Goal: Find specific page/section: Find specific page/section

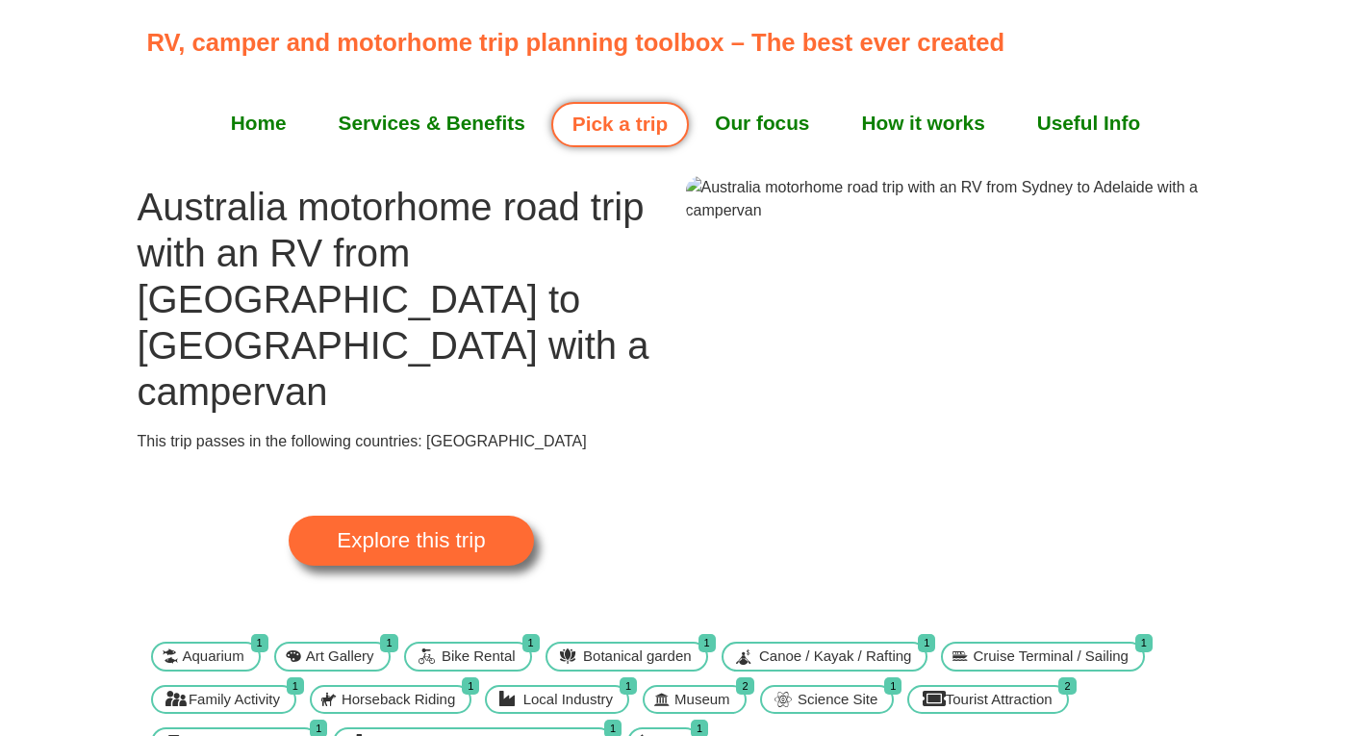
scroll to position [96, 0]
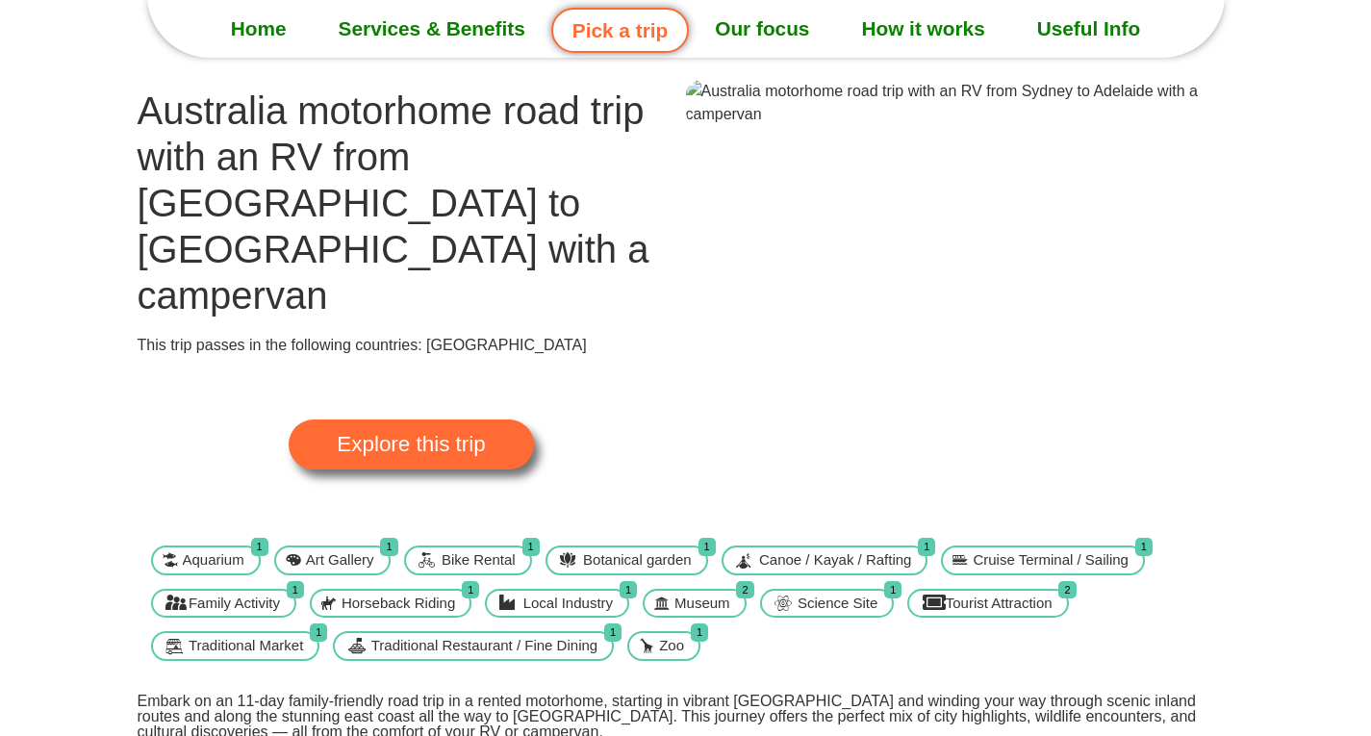
click at [1097, 126] on img at bounding box center [960, 103] width 548 height 46
click at [410, 434] on span "Explore this trip" at bounding box center [411, 444] width 148 height 21
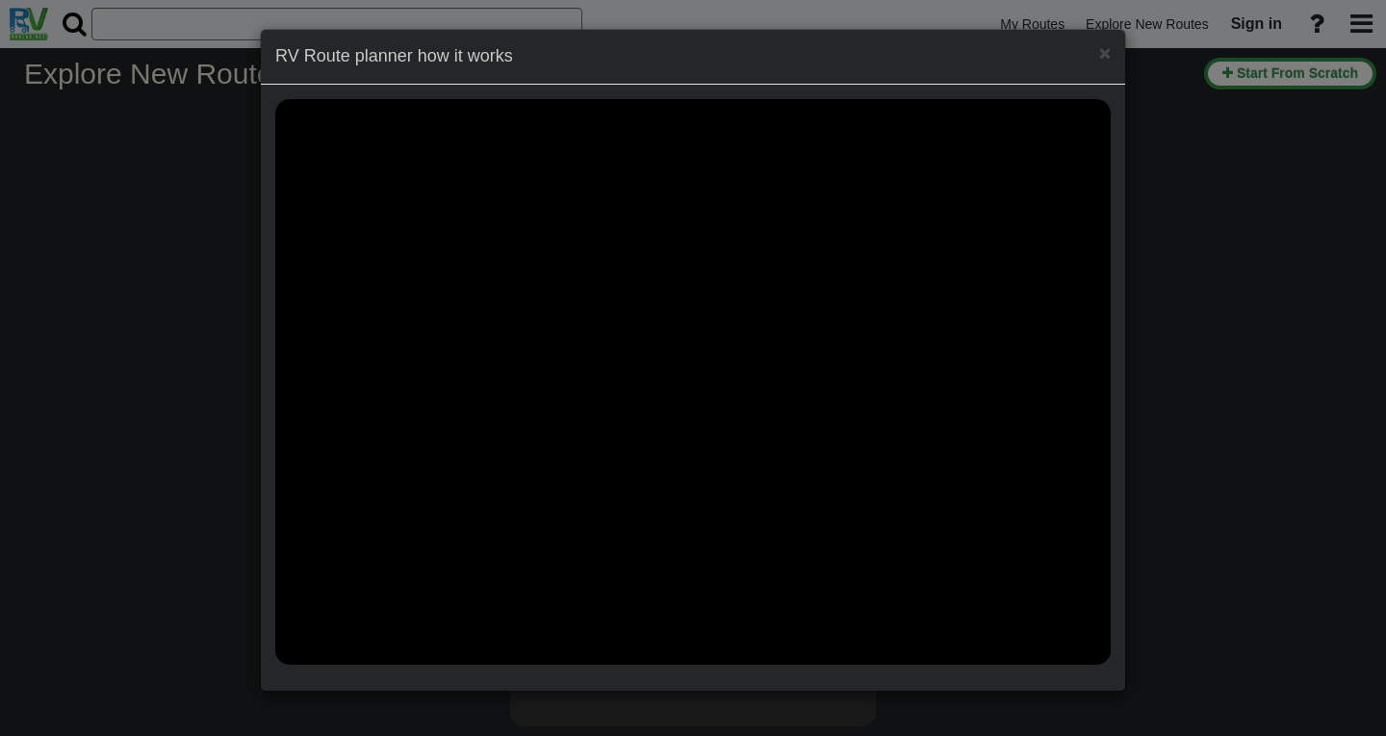
select select "number:3"
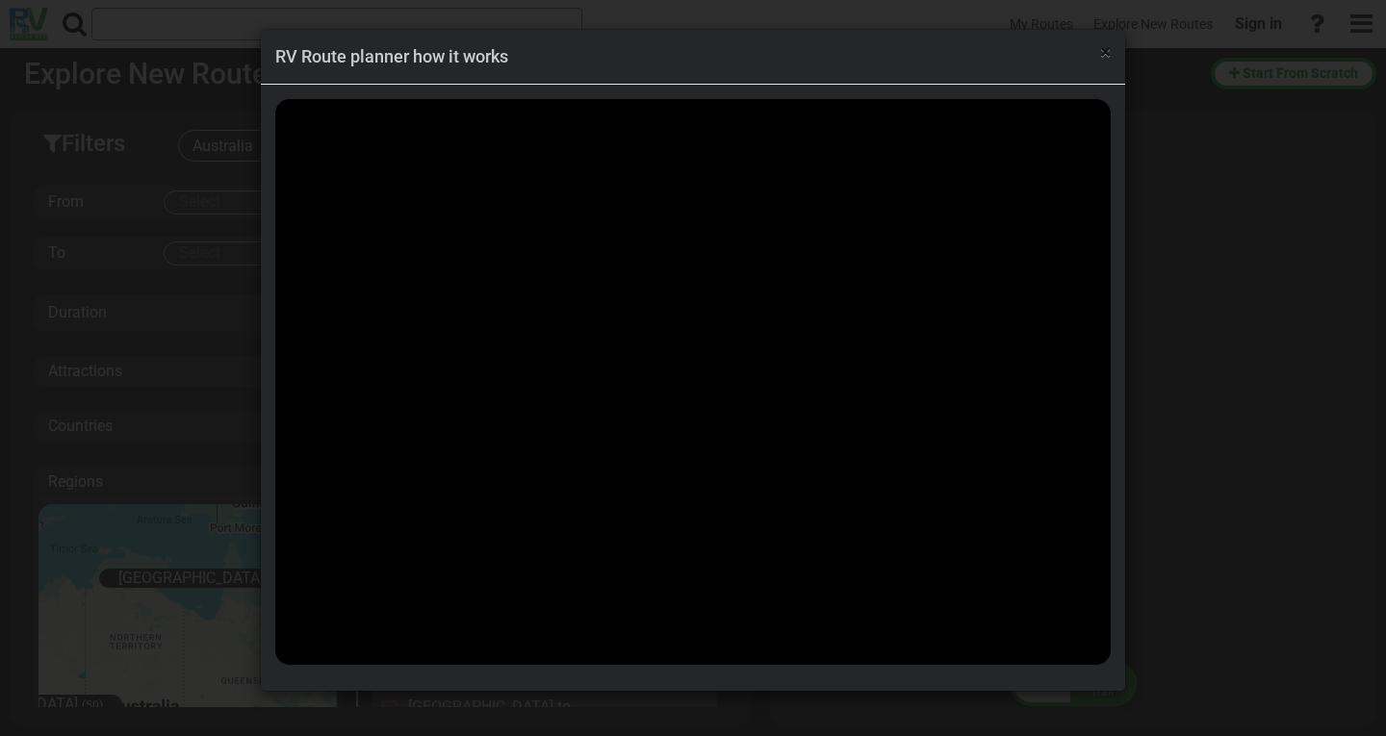
scroll to position [2228, 0]
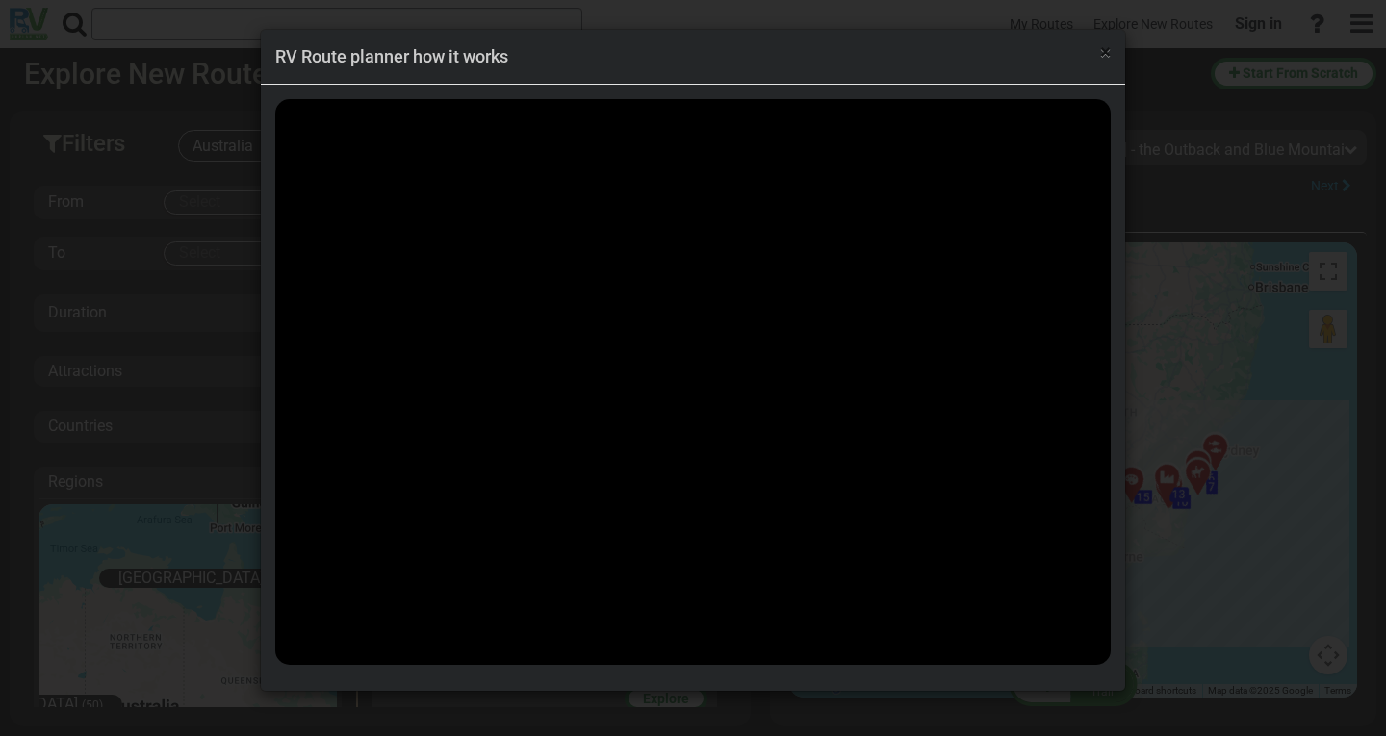
click at [1107, 62] on span "×" at bounding box center [1105, 51] width 11 height 23
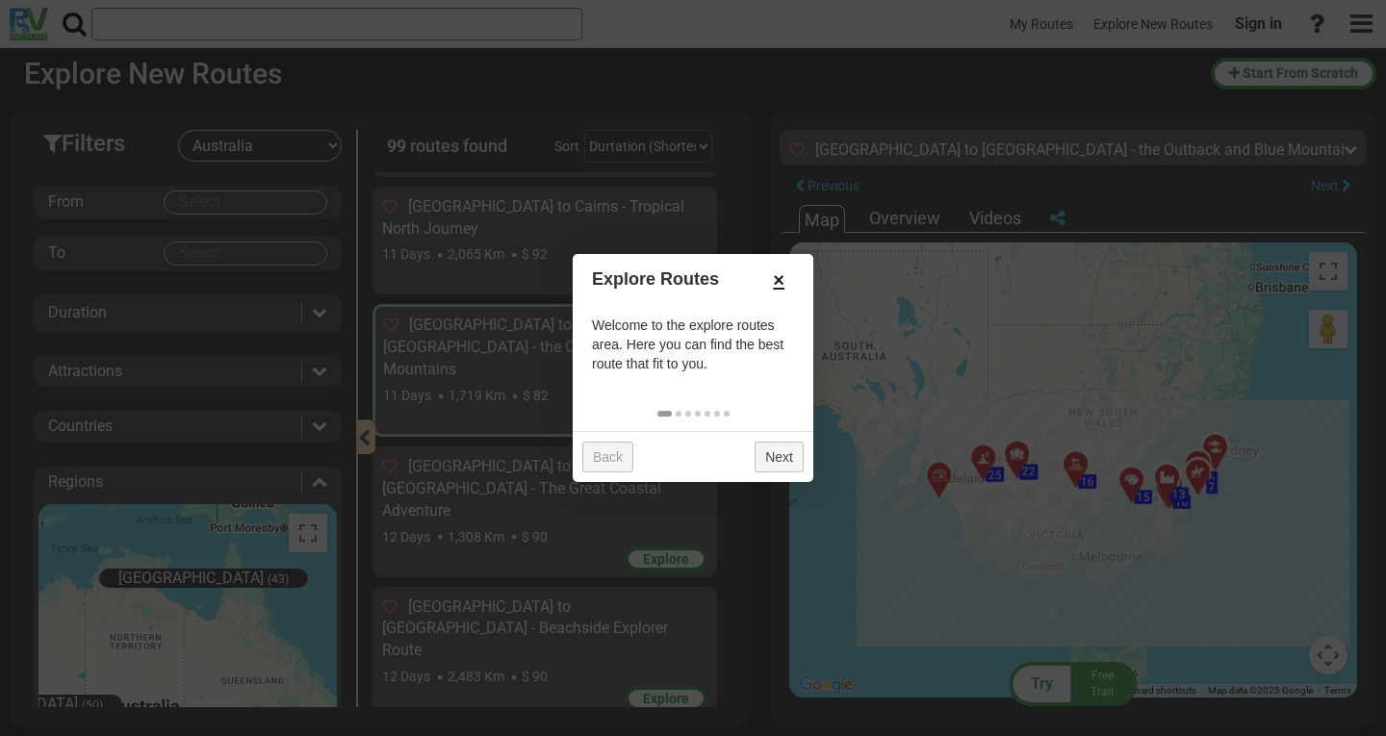
click at [776, 276] on link "×" at bounding box center [778, 280] width 31 height 33
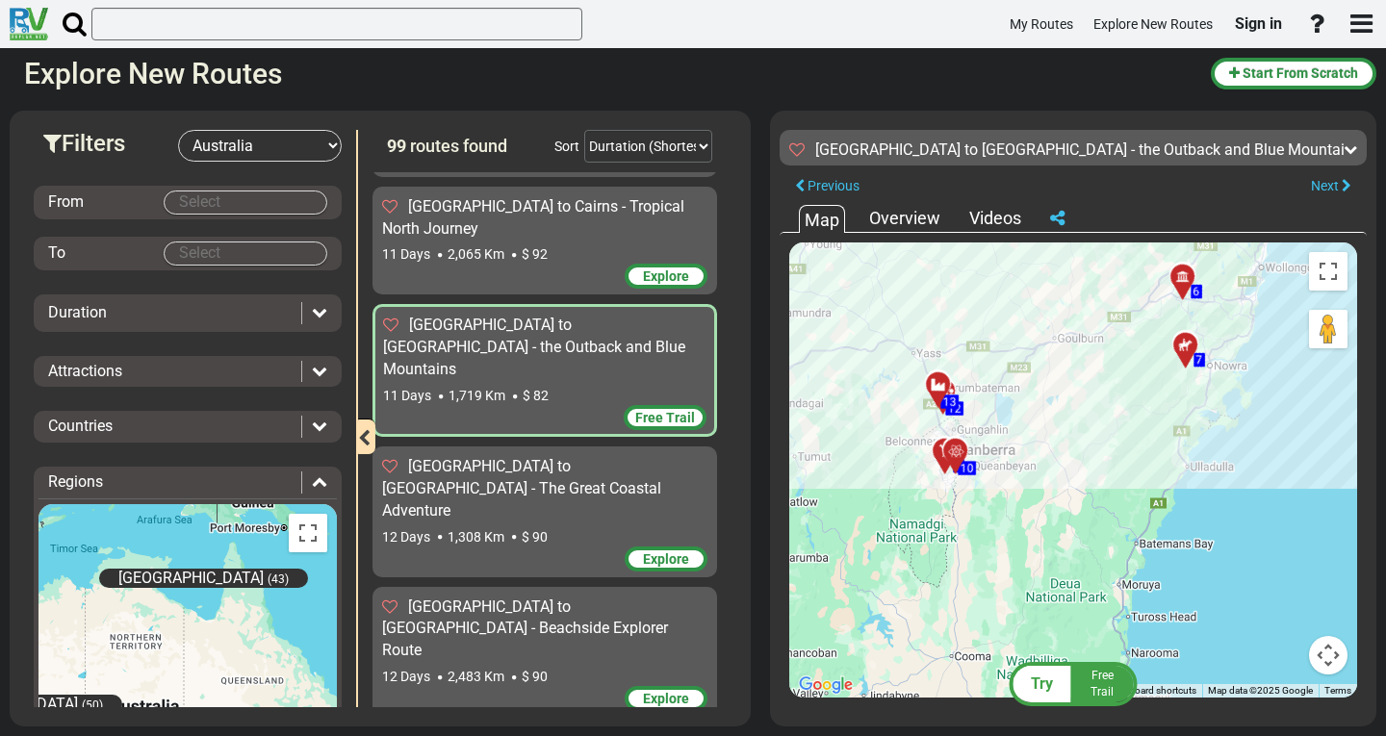
drag, startPoint x: 947, startPoint y: 477, endPoint x: 1106, endPoint y: 417, distance: 170.0
click at [1106, 417] on div "To activate drag with keyboard, press Alt + Enter. Once in keyboard drag state,…" at bounding box center [1073, 469] width 568 height 455
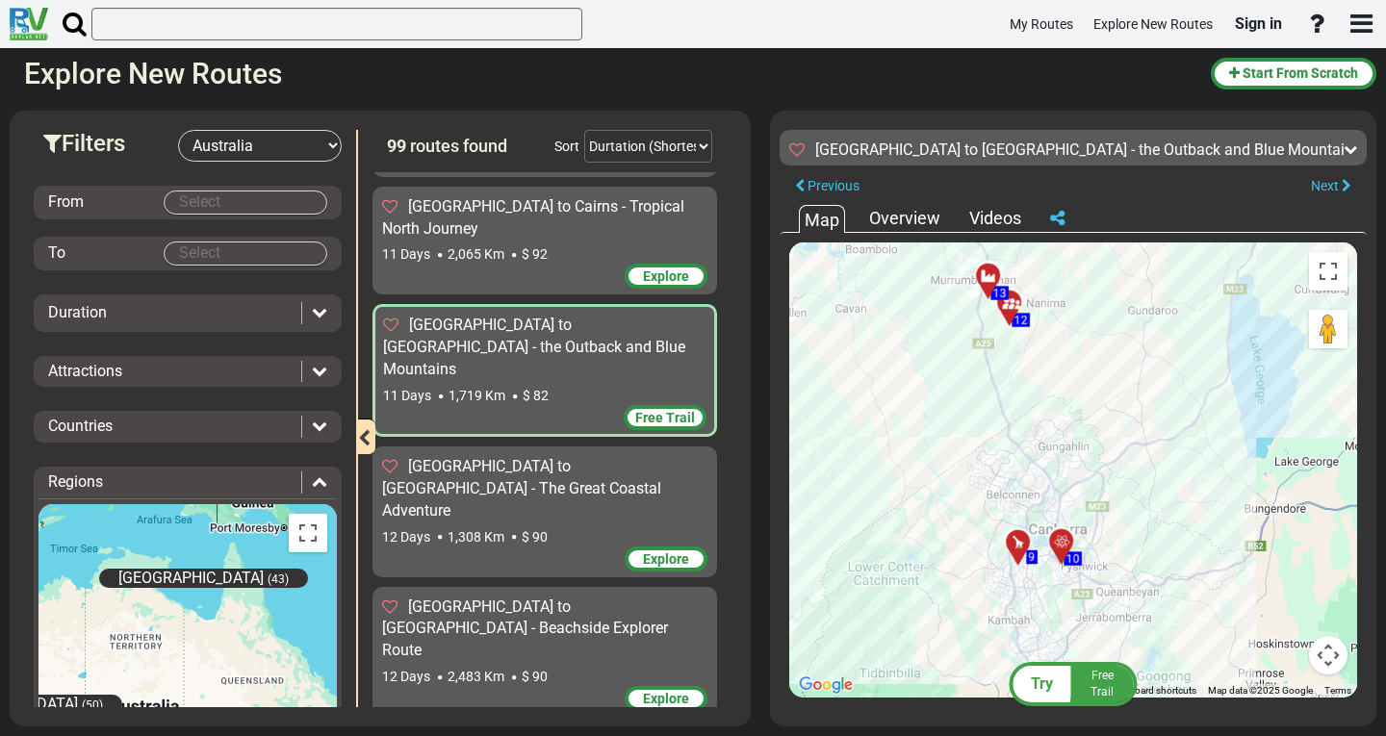
drag, startPoint x: 1101, startPoint y: 446, endPoint x: 920, endPoint y: 506, distance: 190.5
click at [919, 506] on div "To activate drag with keyboard, press Alt + Enter. Once in keyboard drag state,…" at bounding box center [1073, 469] width 568 height 455
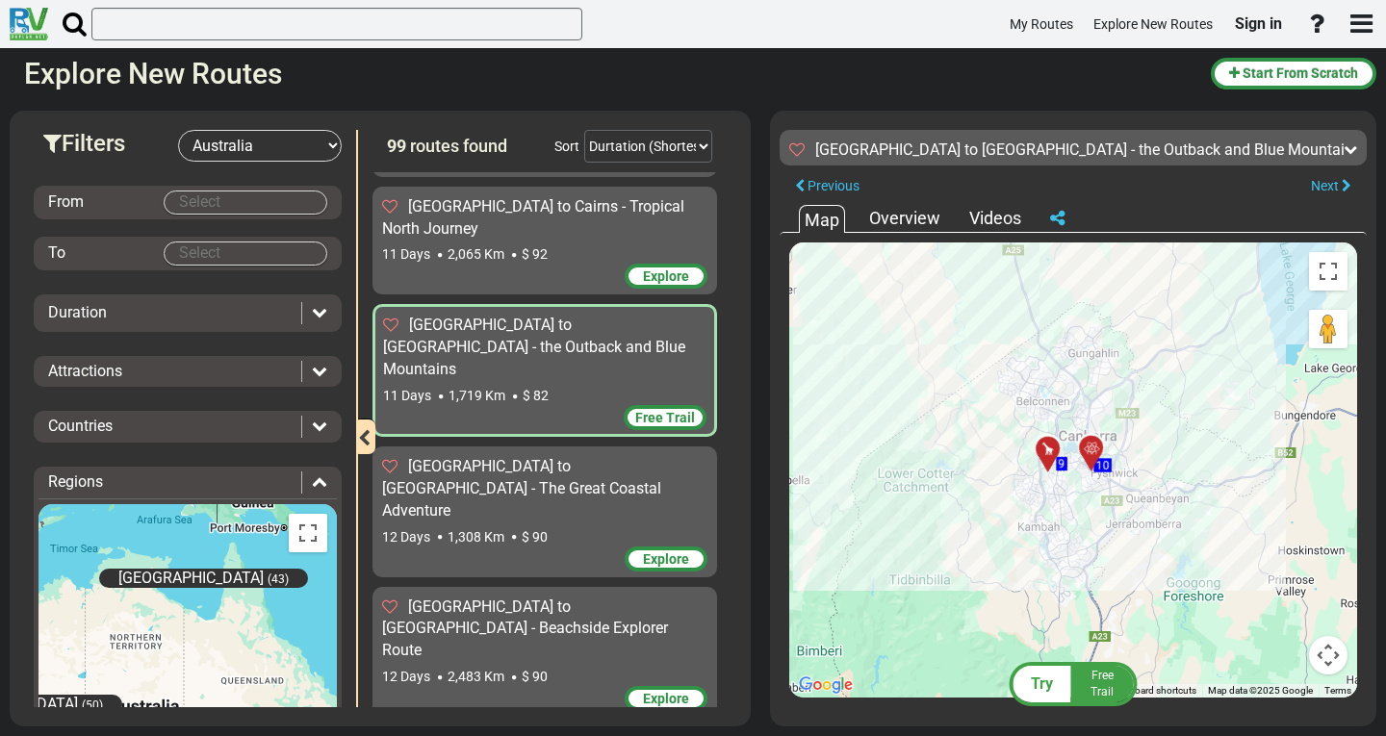
click at [959, 497] on div "To activate drag with keyboard, press Alt + Enter. Once in keyboard drag state,…" at bounding box center [1073, 469] width 568 height 455
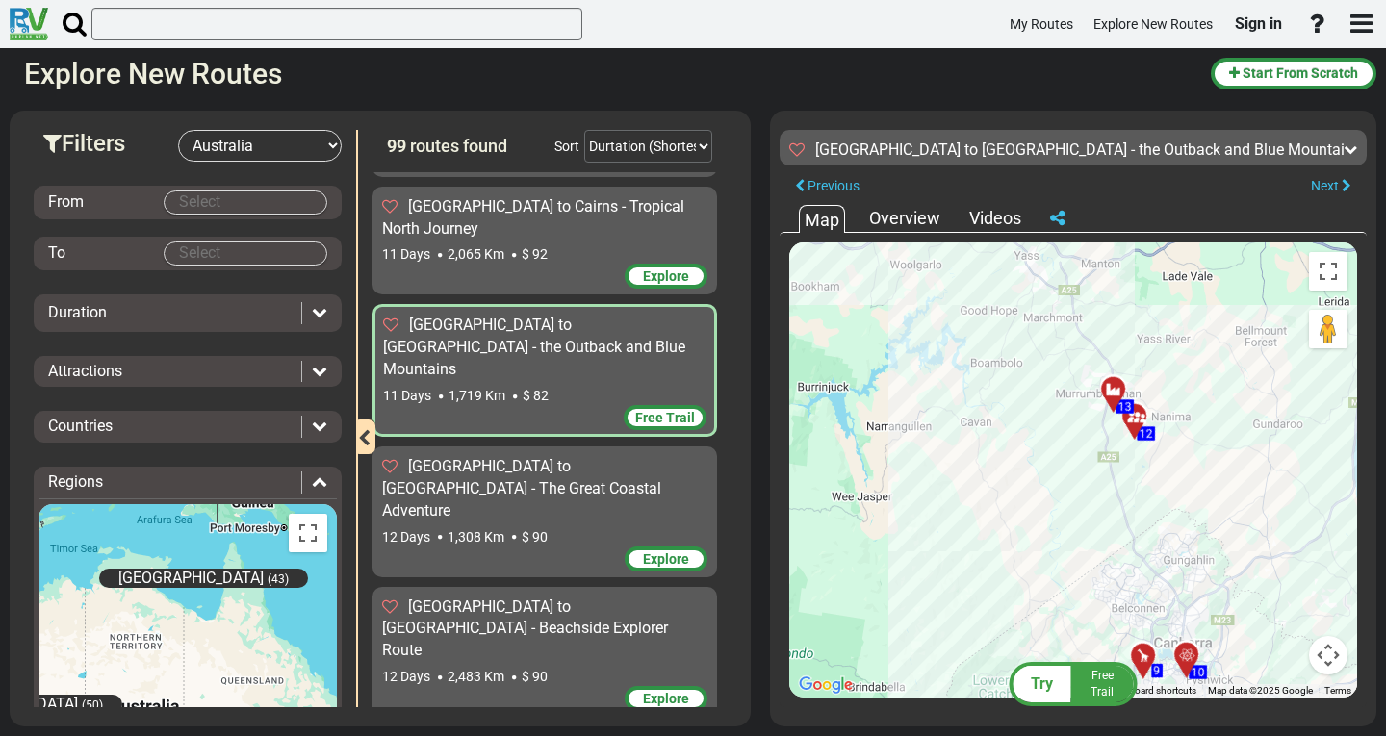
drag, startPoint x: 921, startPoint y: 308, endPoint x: 1049, endPoint y: 511, distance: 240.0
click at [1049, 511] on div "To activate drag with keyboard, press Alt + Enter. Once in keyboard drag state,…" at bounding box center [1073, 469] width 568 height 455
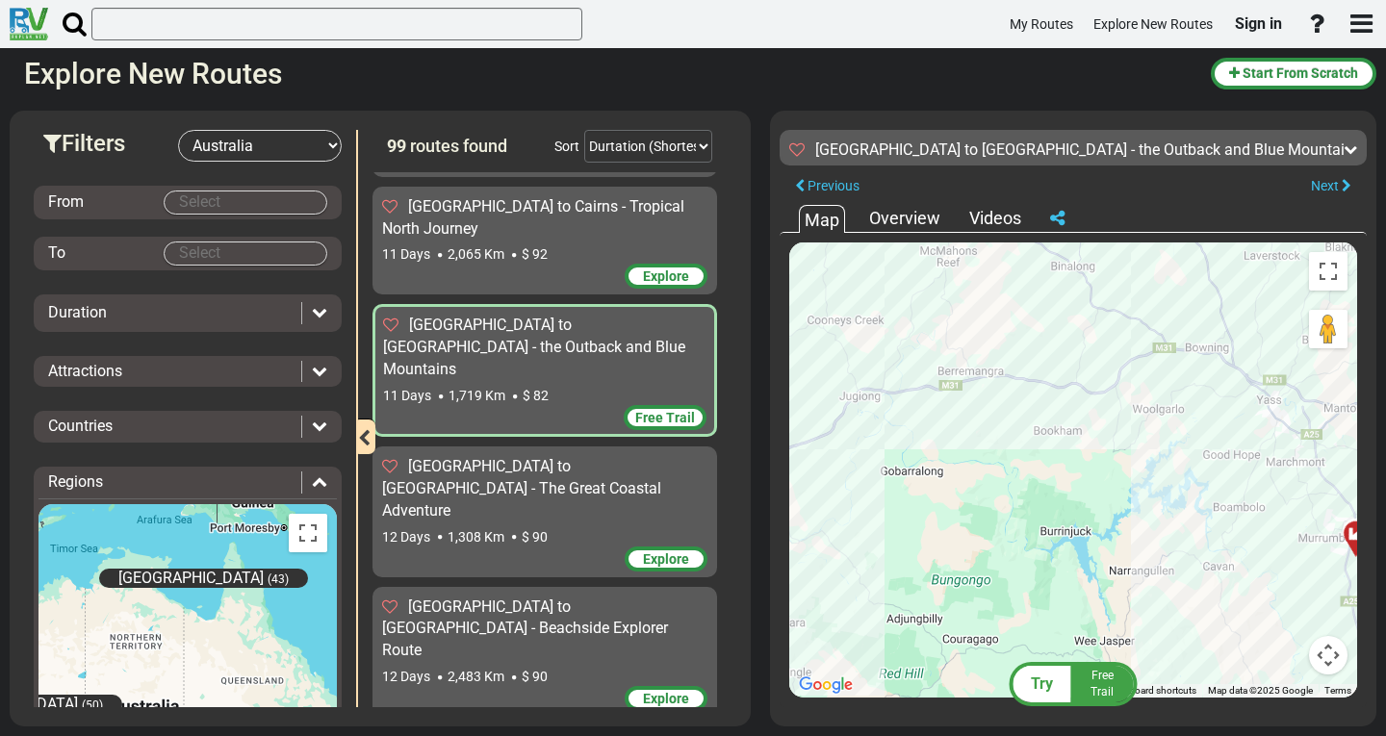
drag, startPoint x: 893, startPoint y: 358, endPoint x: 1131, endPoint y: 486, distance: 269.9
click at [1131, 486] on div "To activate drag with keyboard, press Alt + Enter. Once in keyboard drag state,…" at bounding box center [1073, 469] width 568 height 455
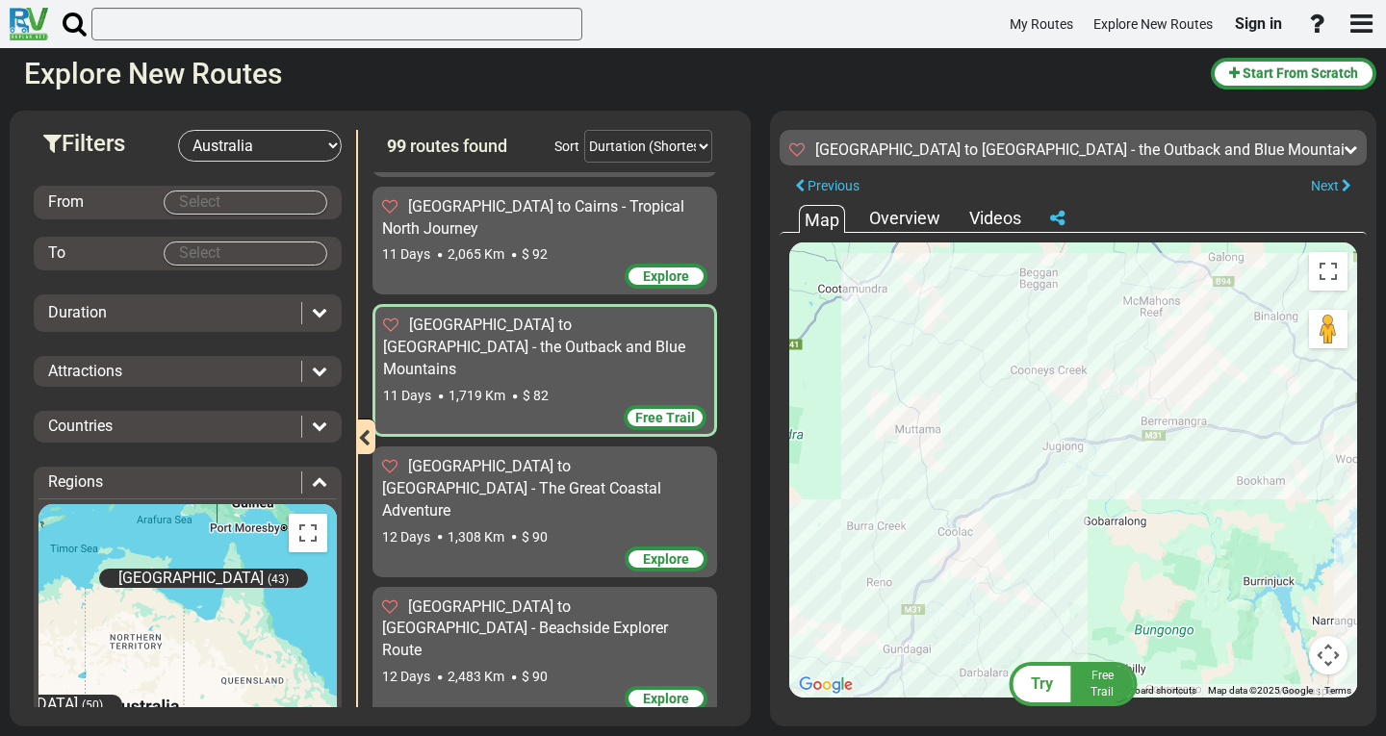
drag, startPoint x: 931, startPoint y: 468, endPoint x: 1084, endPoint y: 496, distance: 155.5
click at [1102, 522] on div "To activate drag with keyboard, press Alt + Enter. Once in keyboard drag state,…" at bounding box center [1073, 469] width 568 height 455
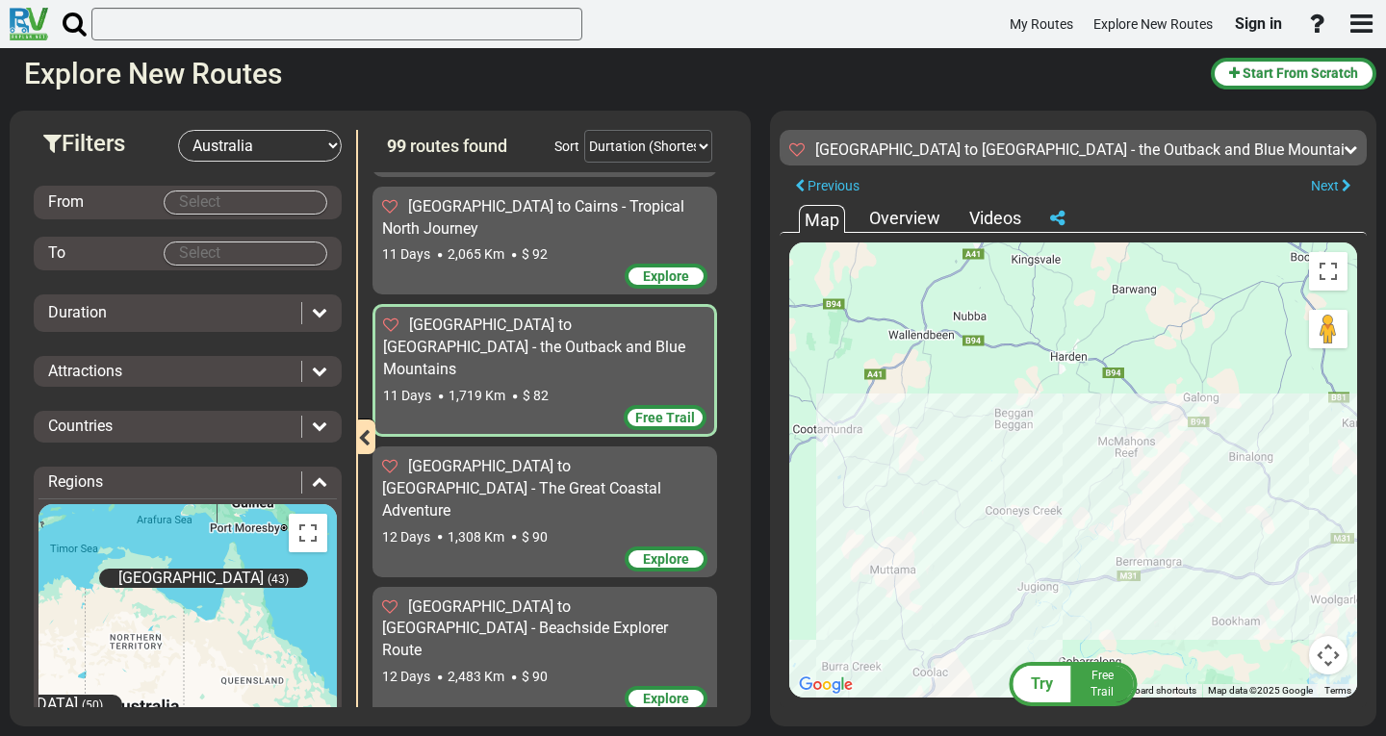
drag, startPoint x: 1028, startPoint y: 361, endPoint x: 1002, endPoint y: 510, distance: 151.4
click at [1002, 510] on div "To activate drag with keyboard, press Alt + Enter. Once in keyboard drag state,…" at bounding box center [1073, 469] width 568 height 455
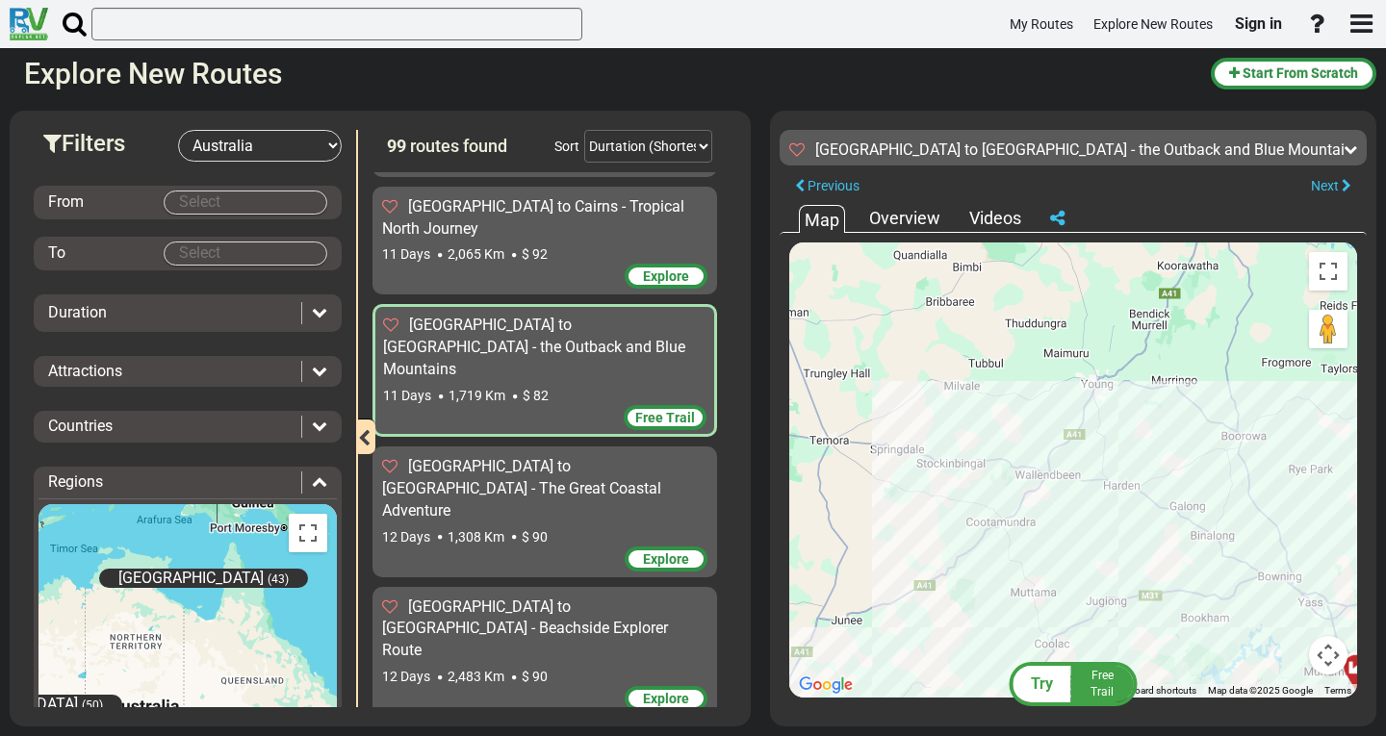
drag, startPoint x: 1127, startPoint y: 605, endPoint x: 1229, endPoint y: 681, distance: 127.2
click at [1229, 681] on div "To activate drag with keyboard, press Alt + Enter. Once in keyboard drag state,…" at bounding box center [1073, 469] width 568 height 455
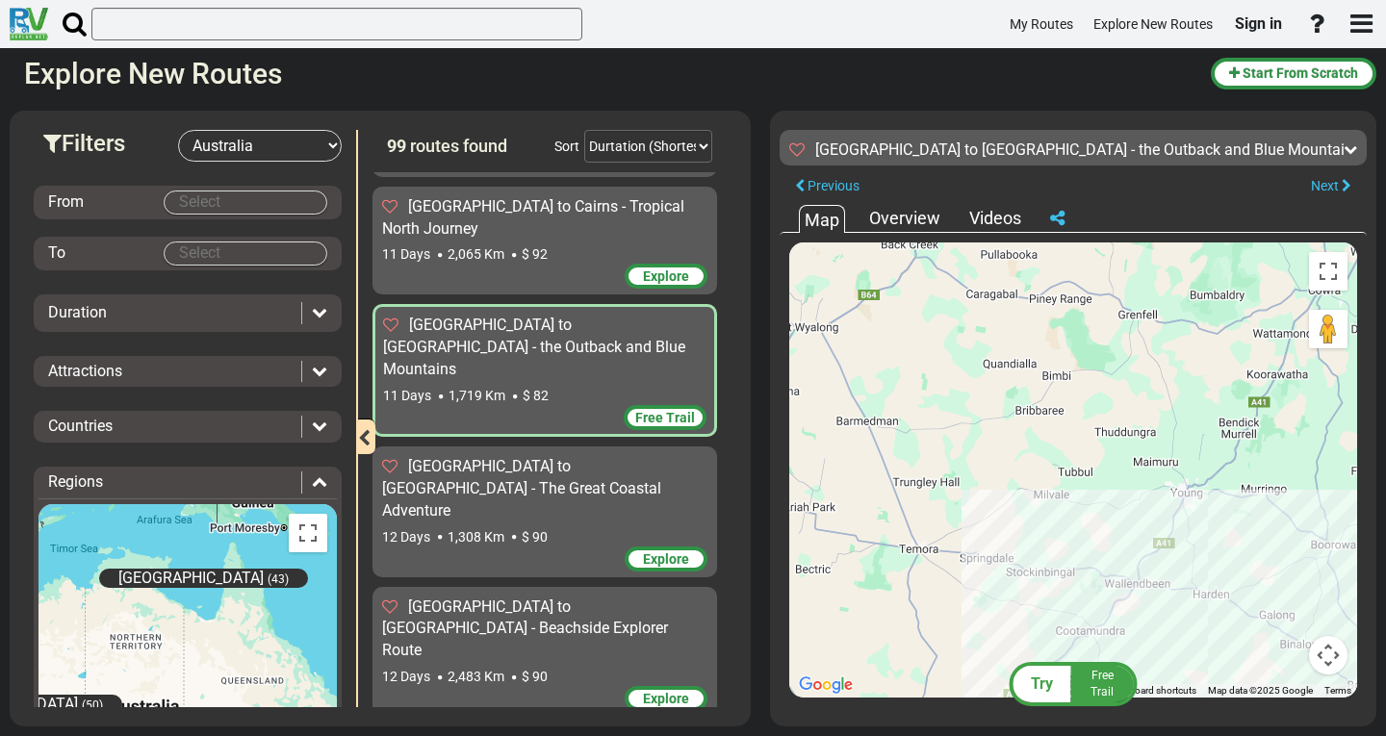
drag, startPoint x: 1161, startPoint y: 517, endPoint x: 1249, endPoint y: 637, distance: 148.8
click at [1249, 637] on div "To activate drag with keyboard, press Alt + Enter. Once in keyboard drag state,…" at bounding box center [1073, 469] width 568 height 455
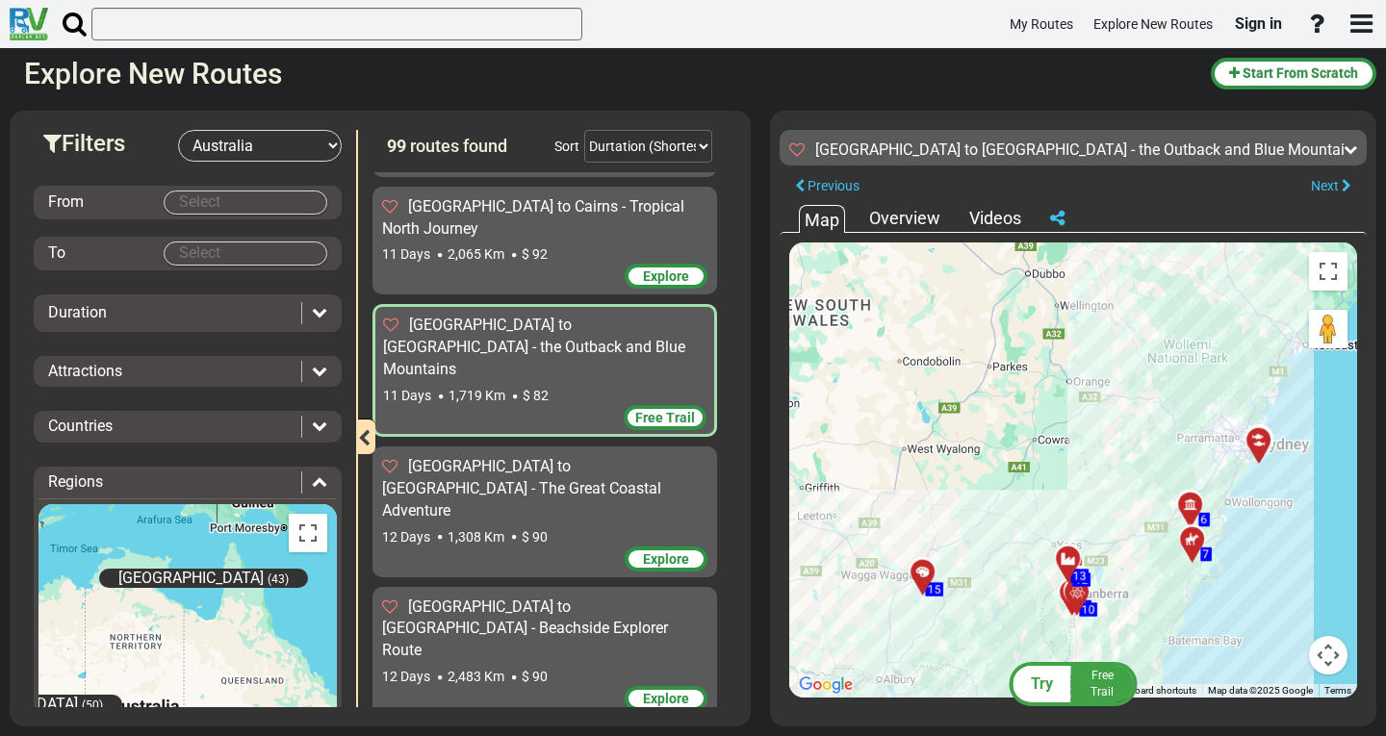
drag, startPoint x: 1058, startPoint y: 472, endPoint x: 911, endPoint y: 478, distance: 146.4
click at [905, 478] on div "To activate drag with keyboard, press Alt + Enter. Once in keyboard drag state,…" at bounding box center [1073, 469] width 568 height 455
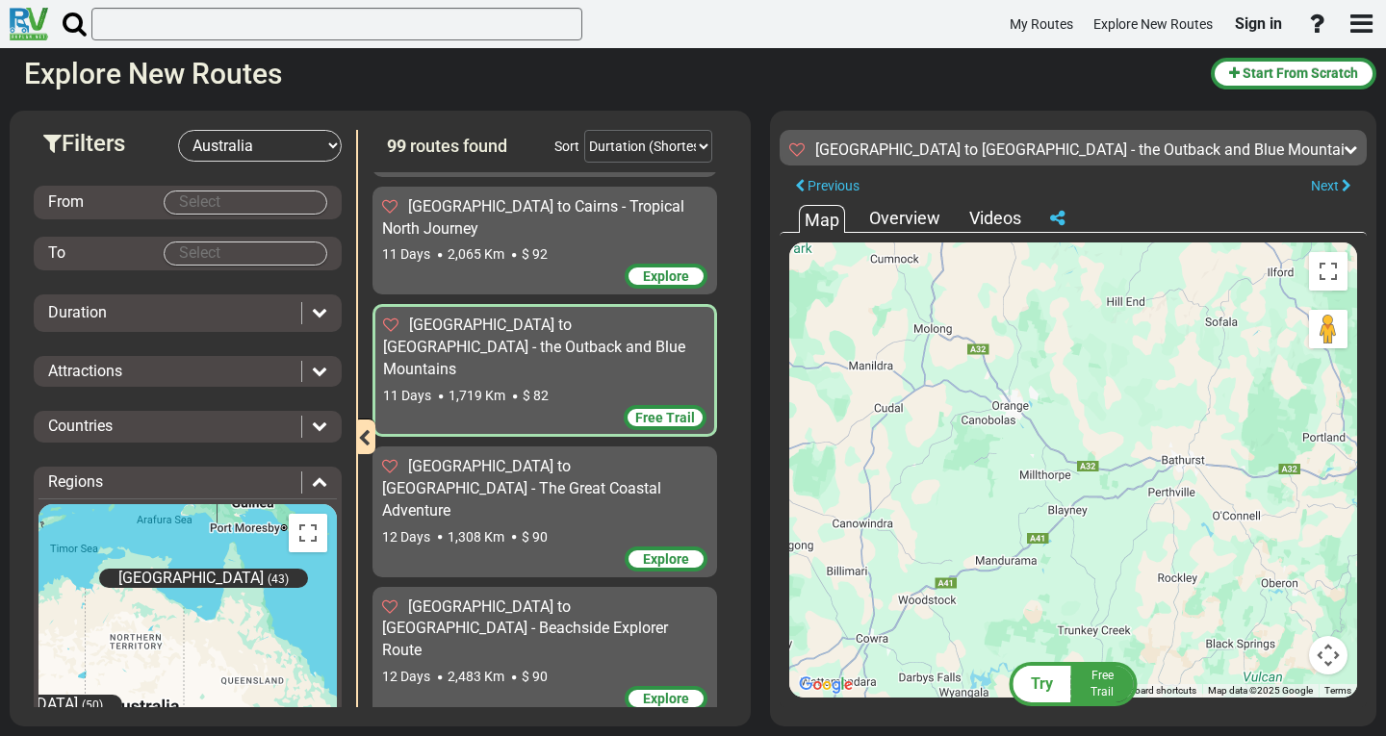
drag, startPoint x: 1144, startPoint y: 432, endPoint x: 1276, endPoint y: 602, distance: 215.4
click at [1276, 602] on div "To activate drag with keyboard, press Alt + Enter. Once in keyboard drag state,…" at bounding box center [1073, 469] width 568 height 455
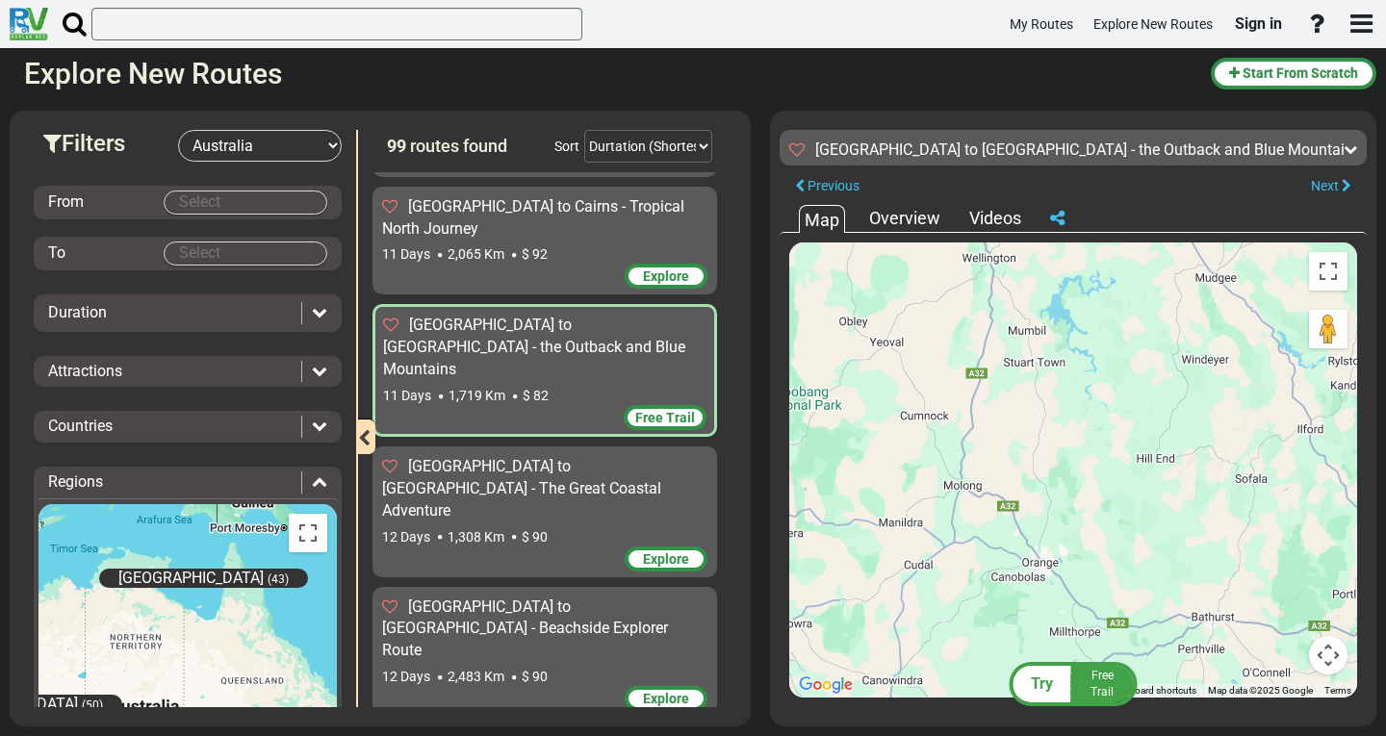
drag, startPoint x: 1119, startPoint y: 364, endPoint x: 1151, endPoint y: 528, distance: 167.6
click at [1151, 528] on div "To activate drag with keyboard, press Alt + Enter. Once in keyboard drag state,…" at bounding box center [1073, 469] width 568 height 455
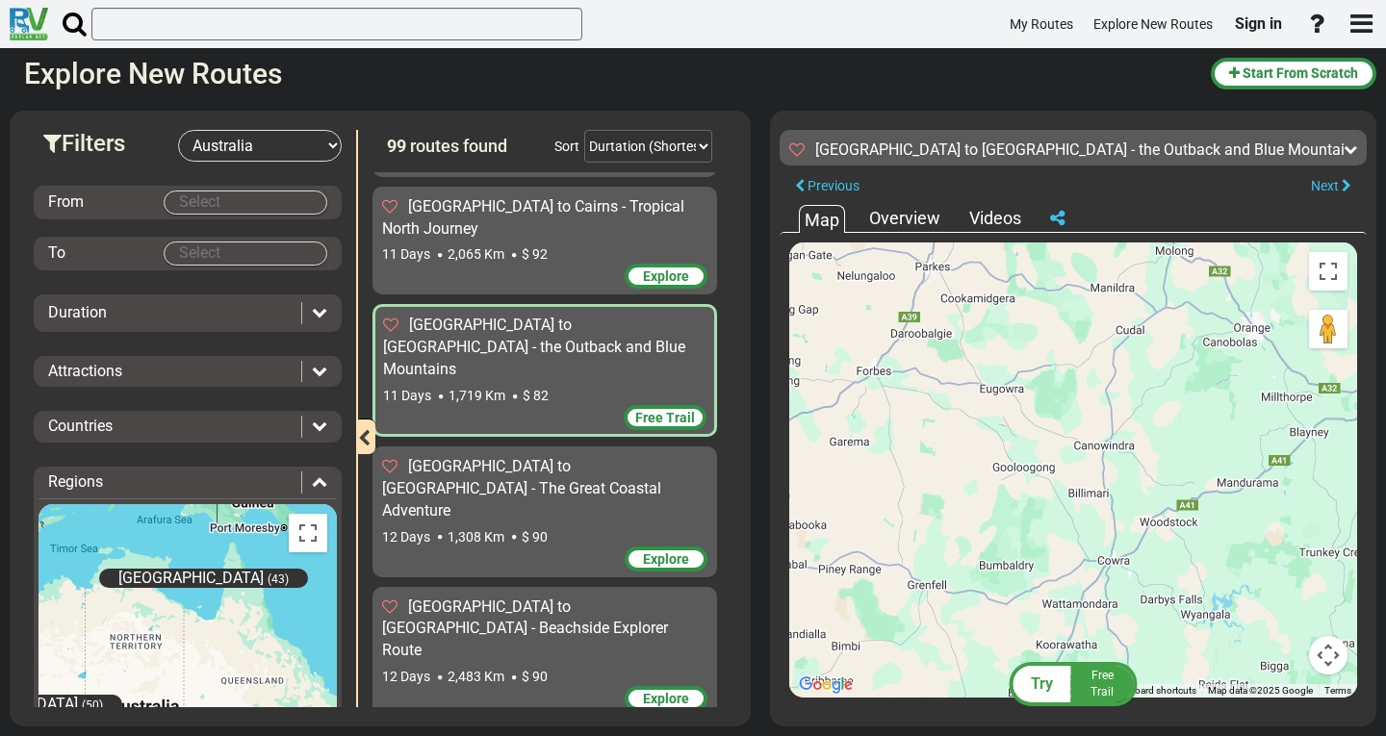
drag, startPoint x: 1056, startPoint y: 533, endPoint x: 1165, endPoint y: 563, distance: 113.7
click at [1165, 563] on div "To activate drag with keyboard, press Alt + Enter. Once in keyboard drag state,…" at bounding box center [1073, 469] width 568 height 455
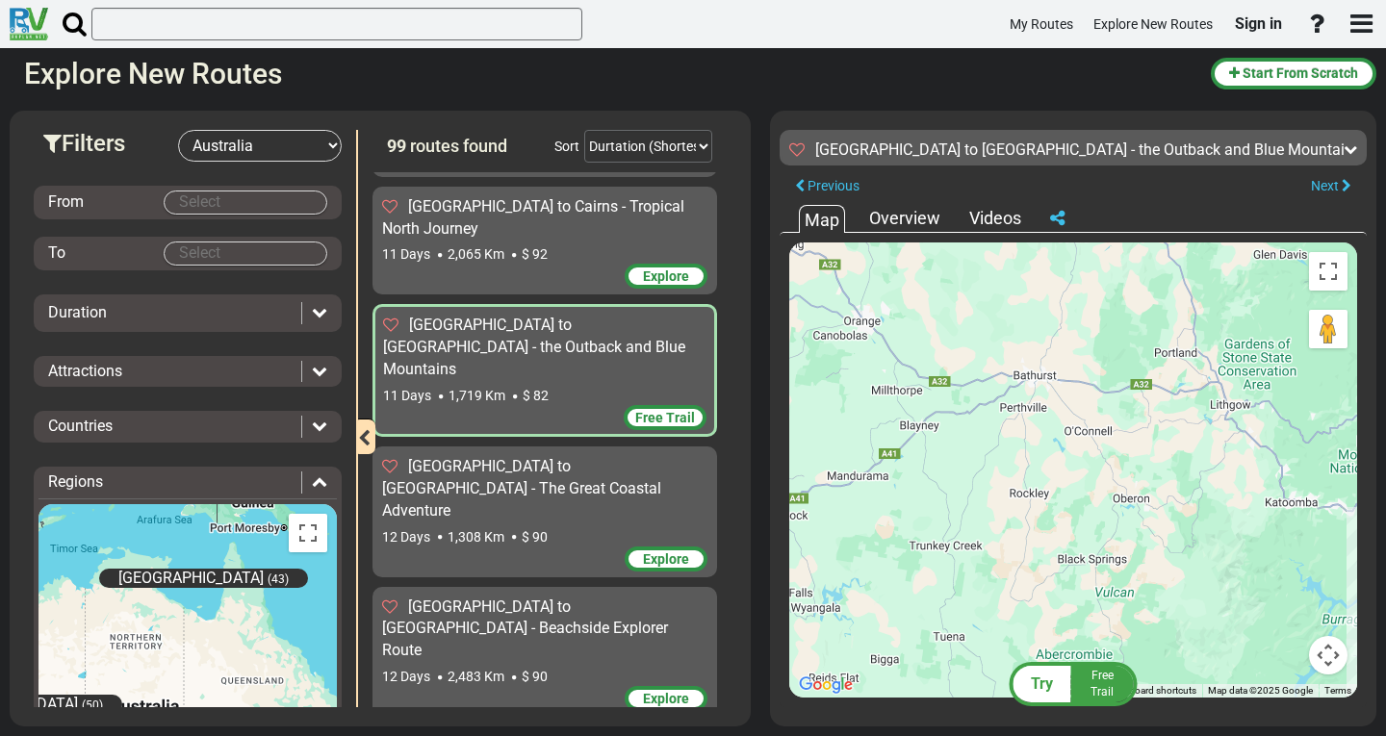
drag, startPoint x: 1159, startPoint y: 393, endPoint x: 756, endPoint y: 384, distance: 402.3
click at [765, 387] on div "Filters -- Select Destination -- Europe United States Canada Australia New Zeal…" at bounding box center [693, 418] width 1386 height 635
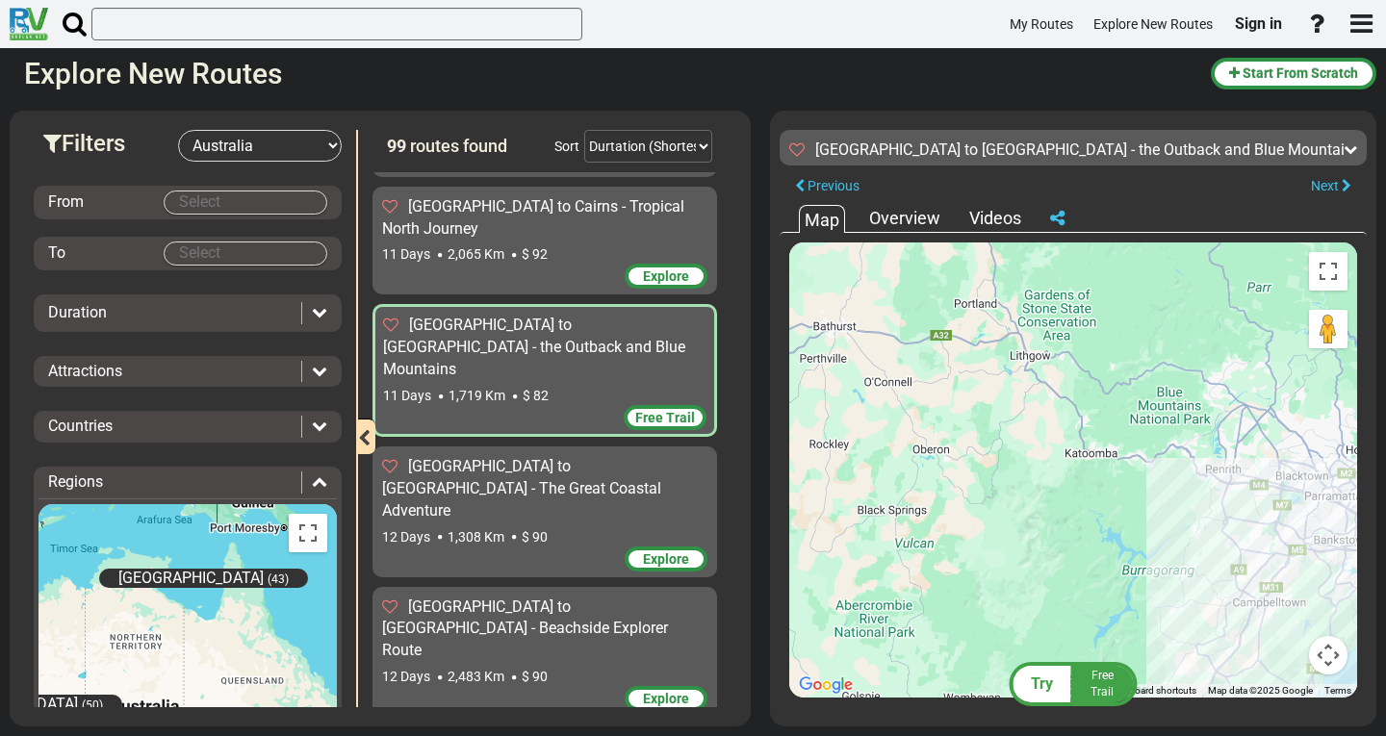
drag, startPoint x: 1091, startPoint y: 468, endPoint x: 940, endPoint y: 427, distance: 156.4
click at [941, 428] on div "To activate drag with keyboard, press Alt + Enter. Once in keyboard drag state,…" at bounding box center [1073, 469] width 568 height 455
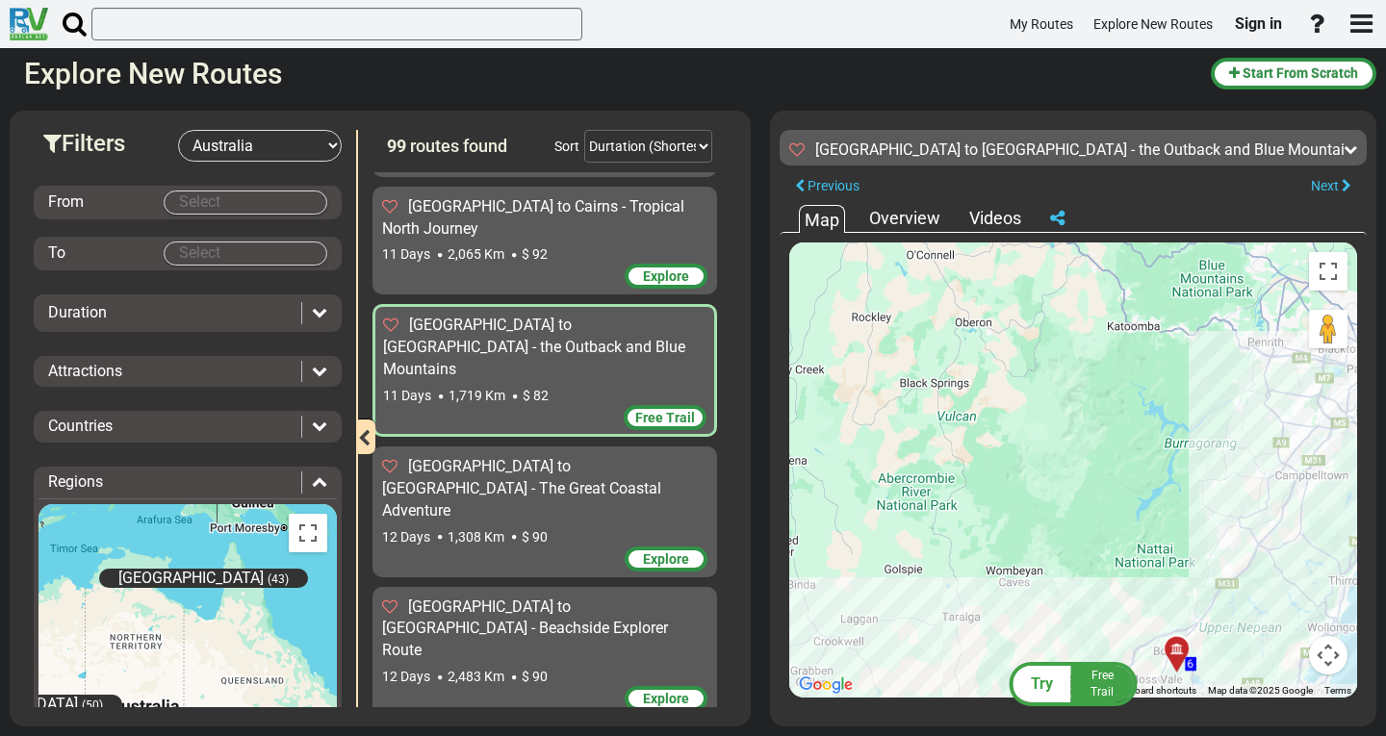
drag, startPoint x: 958, startPoint y: 523, endPoint x: 1002, endPoint y: 395, distance: 134.2
click at [1002, 395] on div "To activate drag with keyboard, press Alt + Enter. Once in keyboard drag state,…" at bounding box center [1073, 469] width 568 height 455
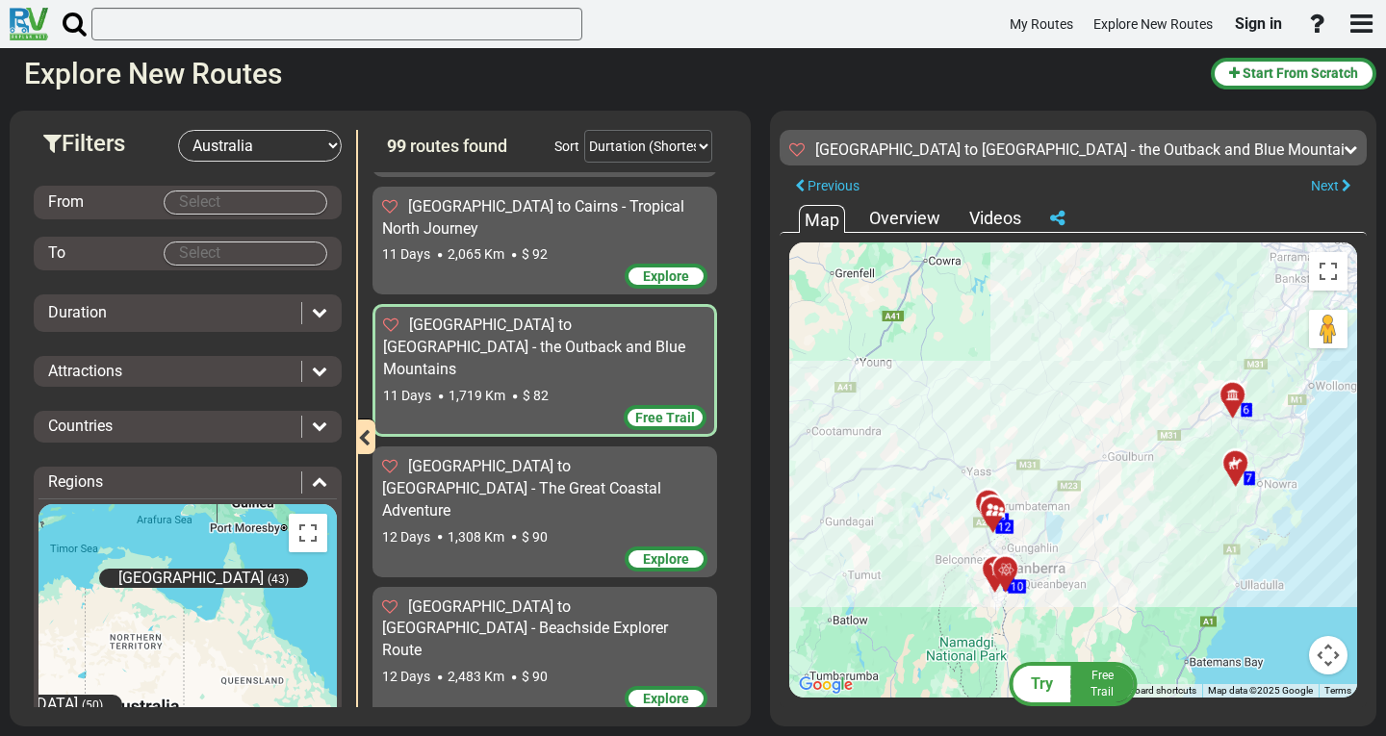
drag, startPoint x: 909, startPoint y: 443, endPoint x: 1066, endPoint y: 322, distance: 197.7
click at [1066, 322] on div "To activate drag with keyboard, press Alt + Enter. Once in keyboard drag state,…" at bounding box center [1073, 469] width 568 height 455
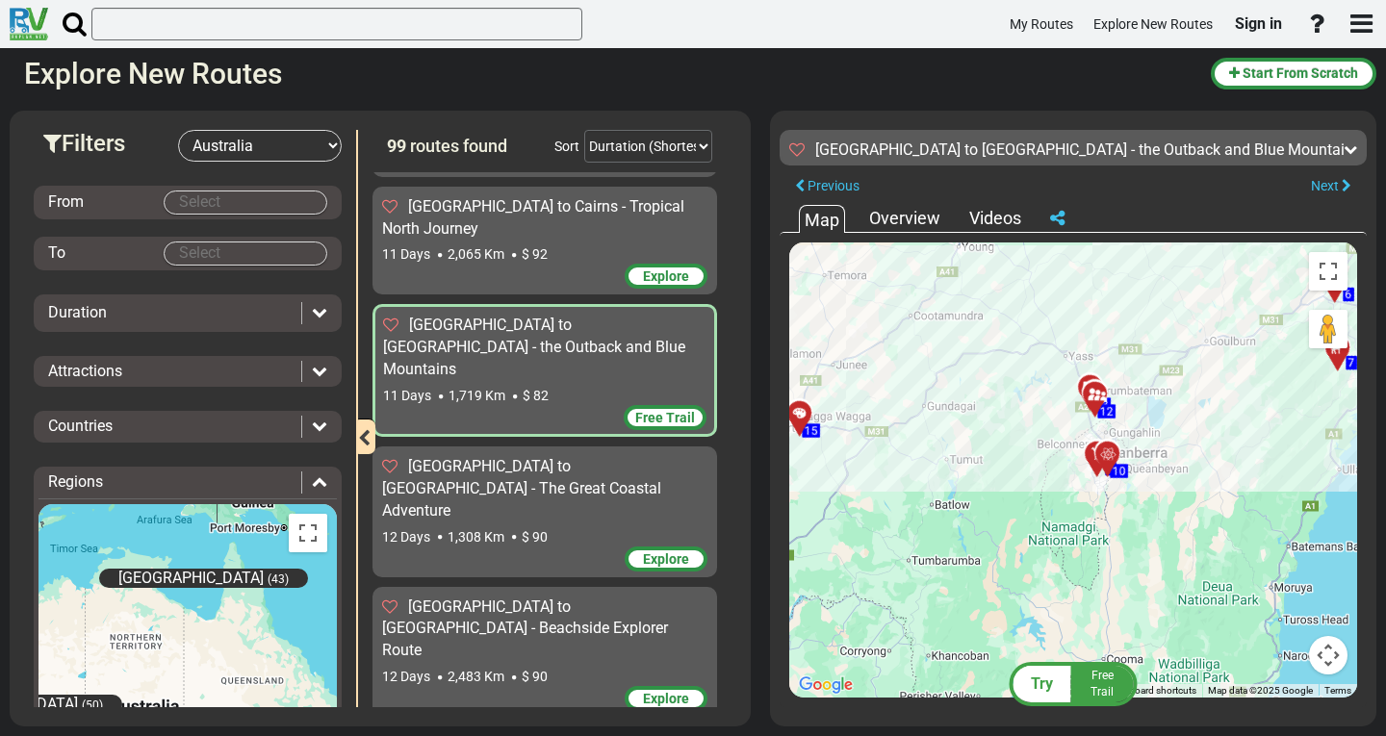
drag, startPoint x: 920, startPoint y: 441, endPoint x: 1016, endPoint y: 325, distance: 150.3
click at [1016, 325] on div "To activate drag with keyboard, press Alt + Enter. Once in keyboard drag state,…" at bounding box center [1073, 469] width 568 height 455
